Goal: Task Accomplishment & Management: Use online tool/utility

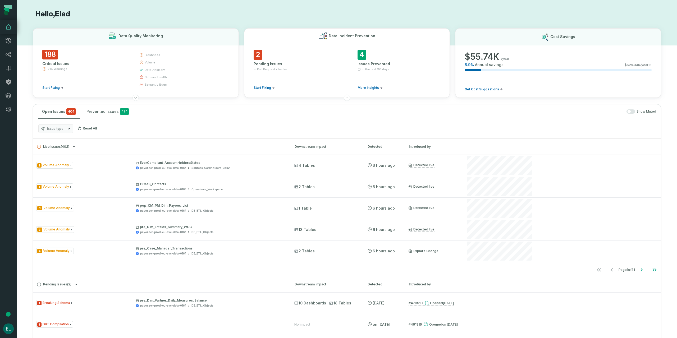
click at [278, 65] on div "Pending Issues" at bounding box center [295, 63] width 83 height 5
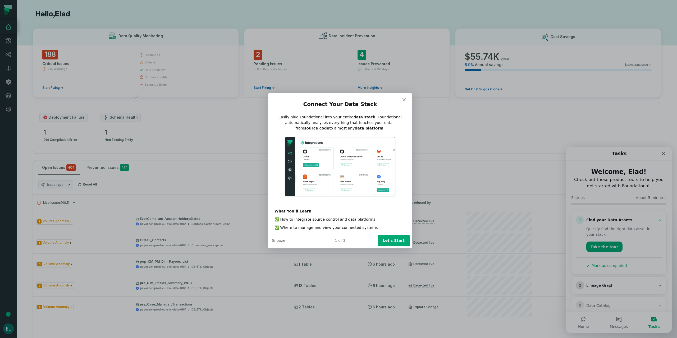
click at [404, 98] on icon "Close" at bounding box center [403, 99] width 3 height 3
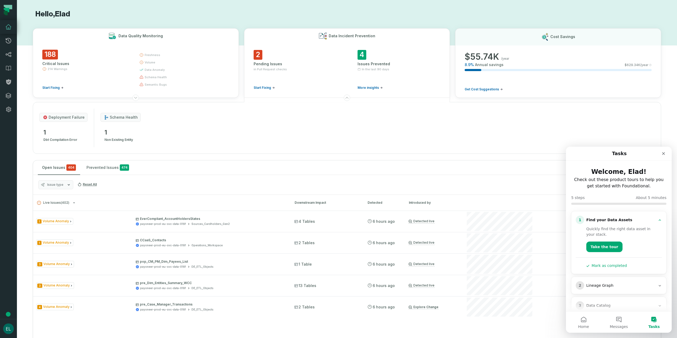
click at [52, 61] on div "188 Critical Issues 214 Warnings Start Fixing" at bounding box center [86, 70] width 88 height 40
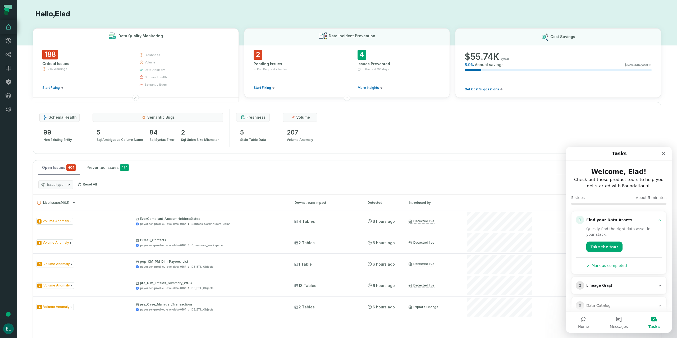
click at [66, 168] on span "404" at bounding box center [71, 167] width 10 height 6
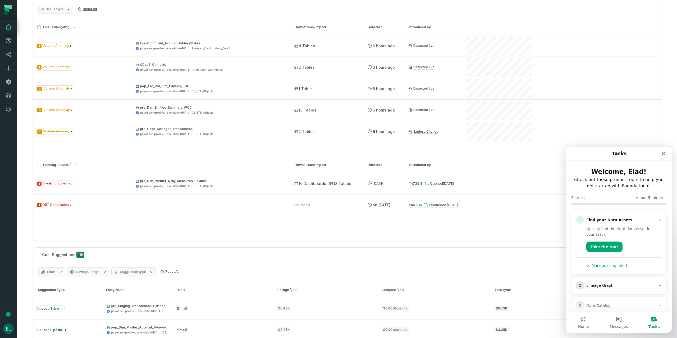
scroll to position [190, 0]
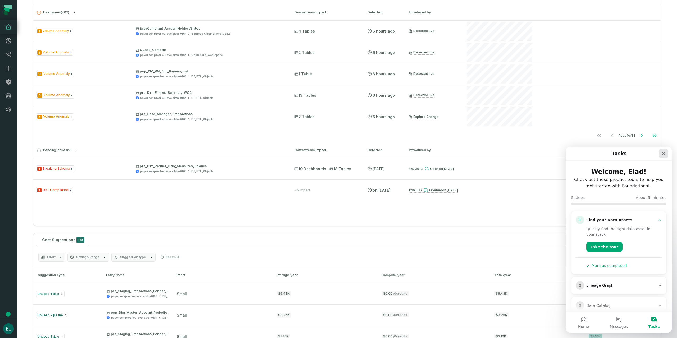
click at [664, 154] on icon "Close" at bounding box center [663, 154] width 4 height 4
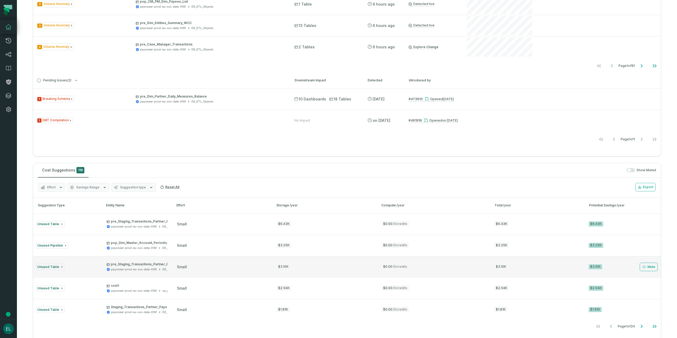
scroll to position [125, 0]
